Goal: Information Seeking & Learning: Check status

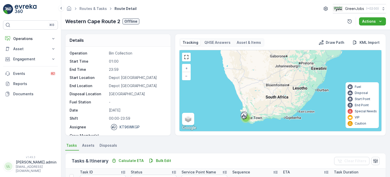
scroll to position [51, 0]
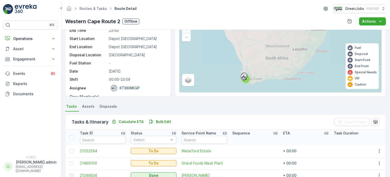
scroll to position [76, 0]
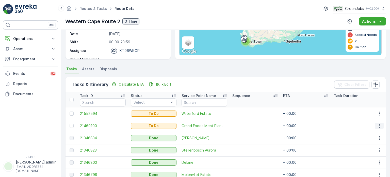
click at [379, 126] on icon "button" at bounding box center [379, 125] width 5 height 5
click at [375, 133] on span "See More Details" at bounding box center [368, 132] width 29 height 5
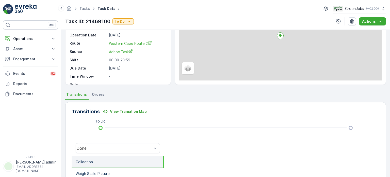
scroll to position [102, 0]
